Goal: Information Seeking & Learning: Learn about a topic

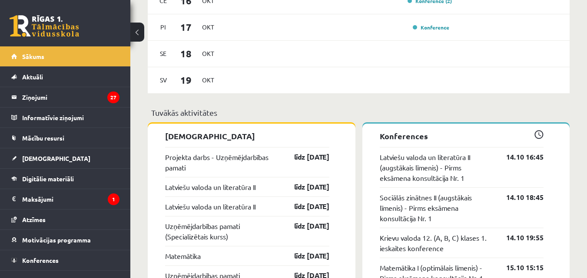
scroll to position [507, 0]
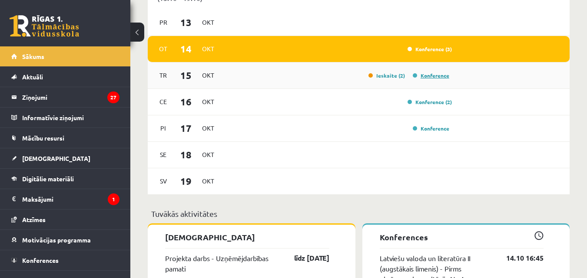
click at [422, 77] on link "Konference" at bounding box center [431, 75] width 36 height 7
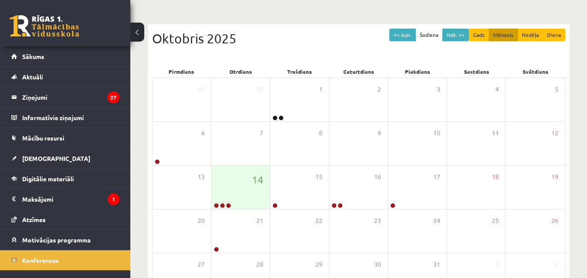
scroll to position [101, 0]
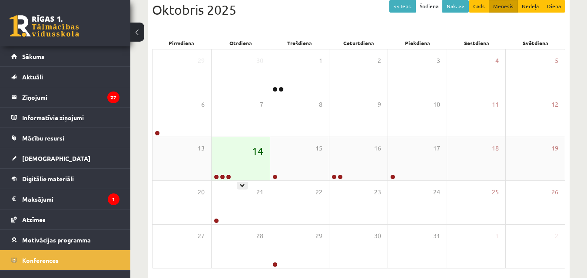
click at [255, 154] on span "14" at bounding box center [257, 151] width 11 height 15
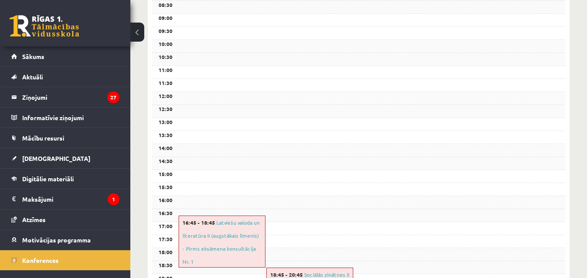
scroll to position [334, 0]
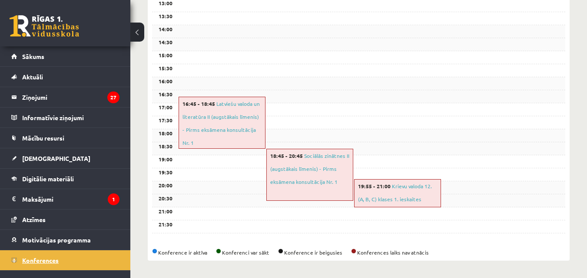
click at [51, 259] on span "Konferences" at bounding box center [40, 261] width 36 height 8
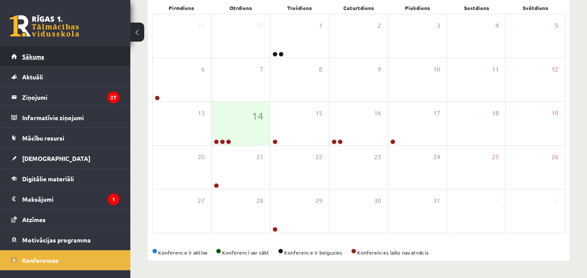
scroll to position [137, 0]
click at [49, 56] on link "Sākums" at bounding box center [65, 56] width 108 height 20
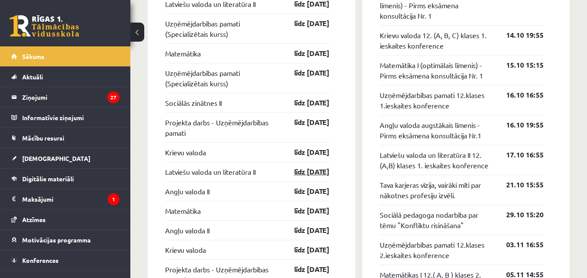
scroll to position [709, 0]
